Goal: Task Accomplishment & Management: Use online tool/utility

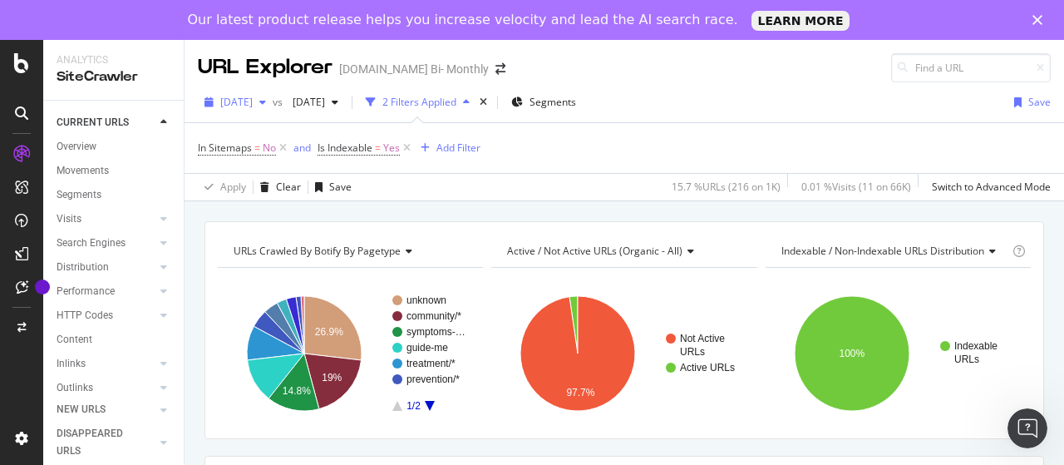
click at [243, 101] on span "[DATE]" at bounding box center [236, 102] width 32 height 14
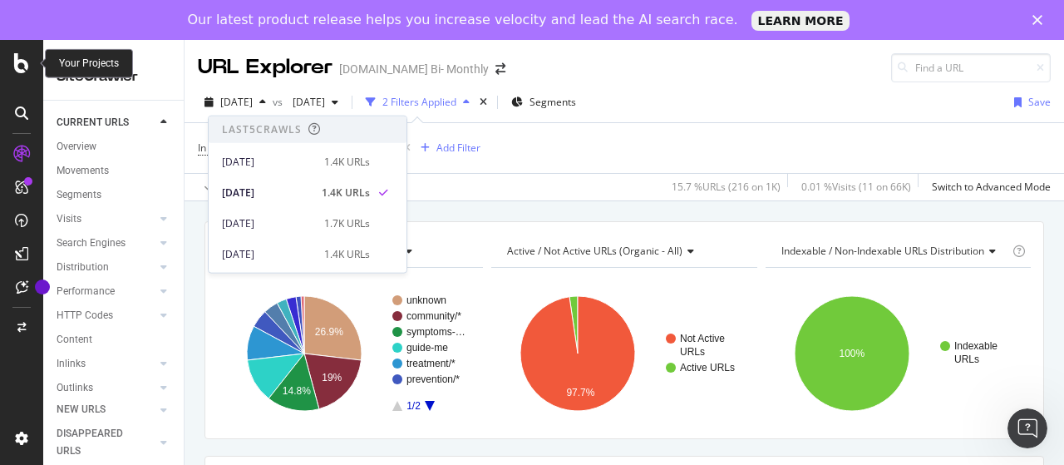
click at [20, 67] on icon at bounding box center [21, 63] width 15 height 20
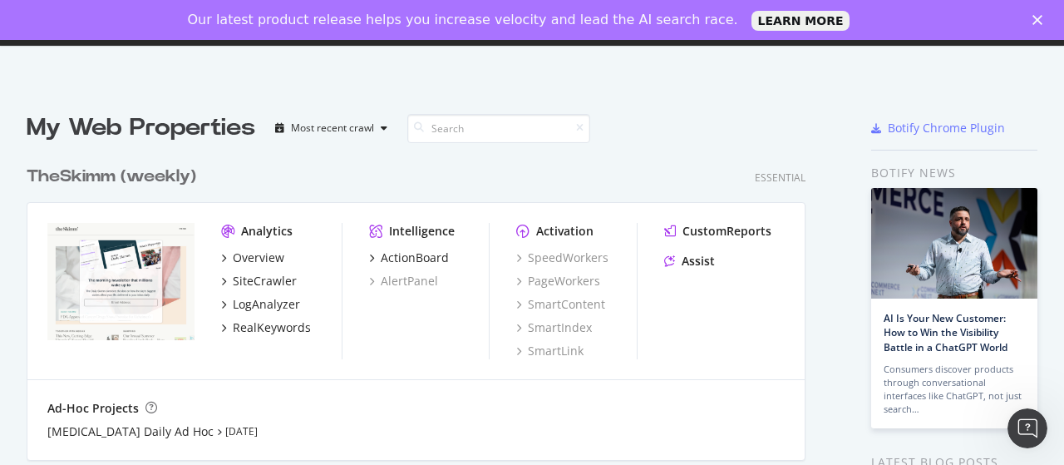
scroll to position [452, 1038]
click at [473, 129] on input at bounding box center [498, 128] width 183 height 29
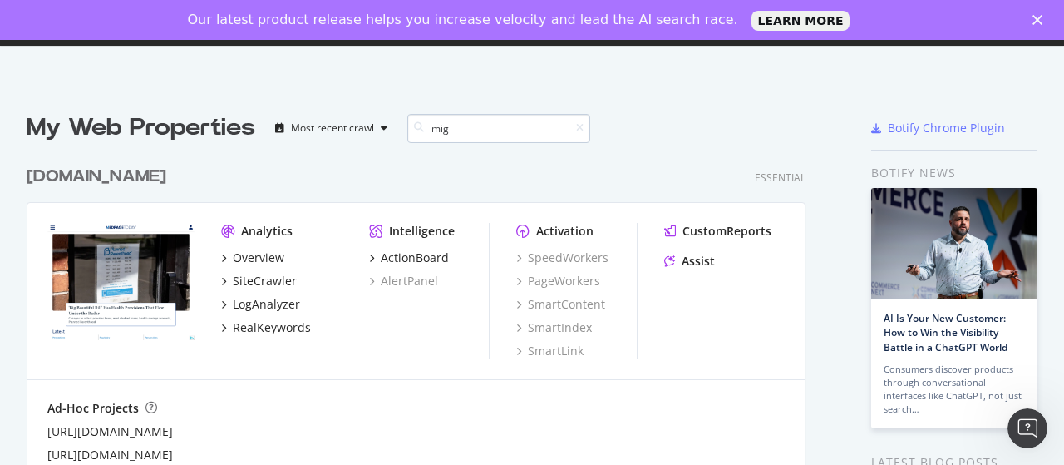
scroll to position [301, 779]
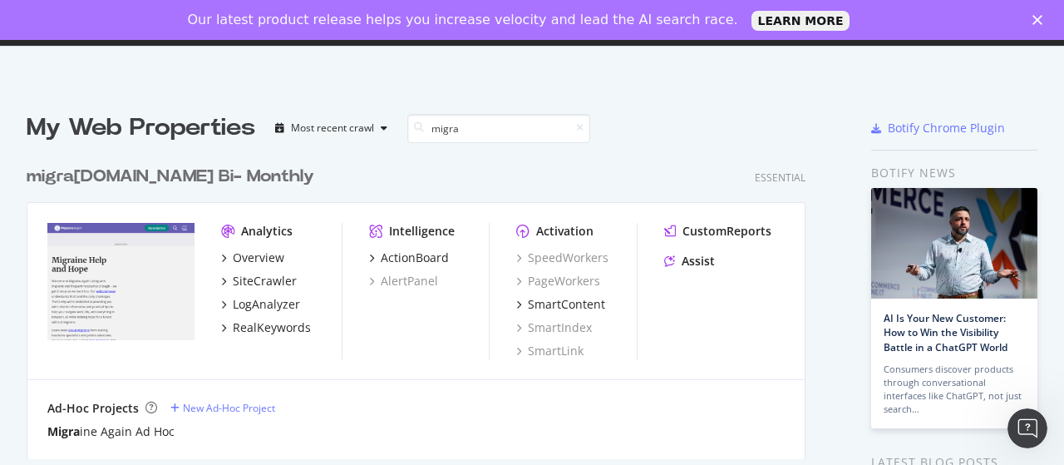
type input "migra"
click at [179, 176] on div "migra [DOMAIN_NAME] Bi- Monthly" at bounding box center [171, 177] width 288 height 24
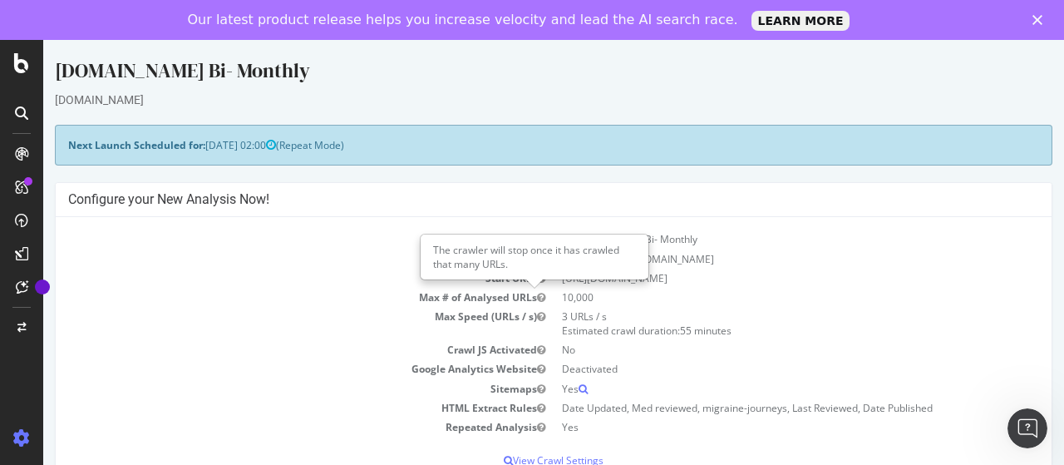
scroll to position [166, 0]
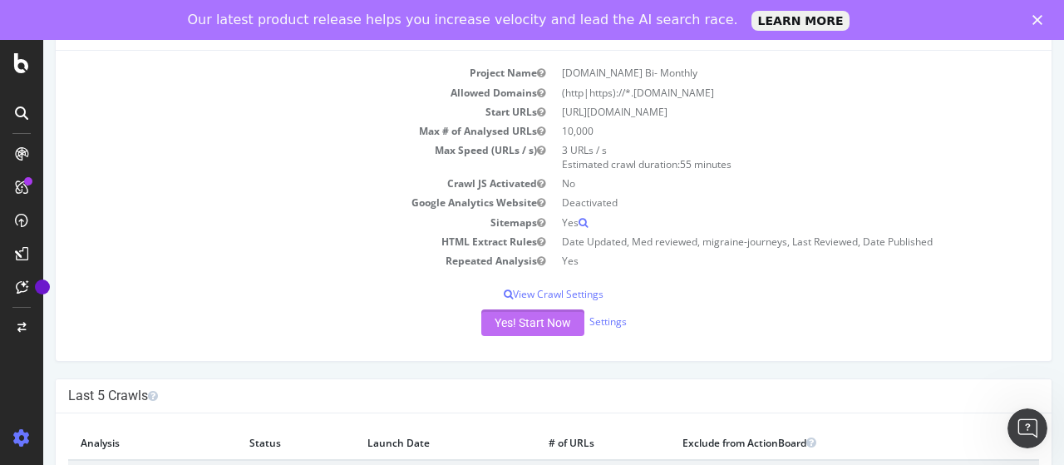
click at [529, 318] on button "Yes! Start Now" at bounding box center [532, 322] width 103 height 27
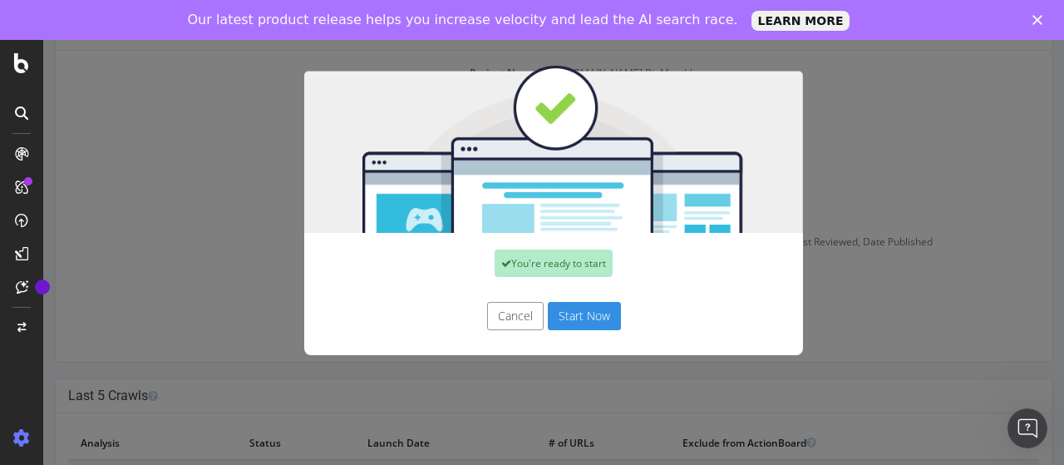
click at [560, 313] on button "Start Now" at bounding box center [584, 316] width 73 height 28
